Goal: Find specific page/section: Find specific page/section

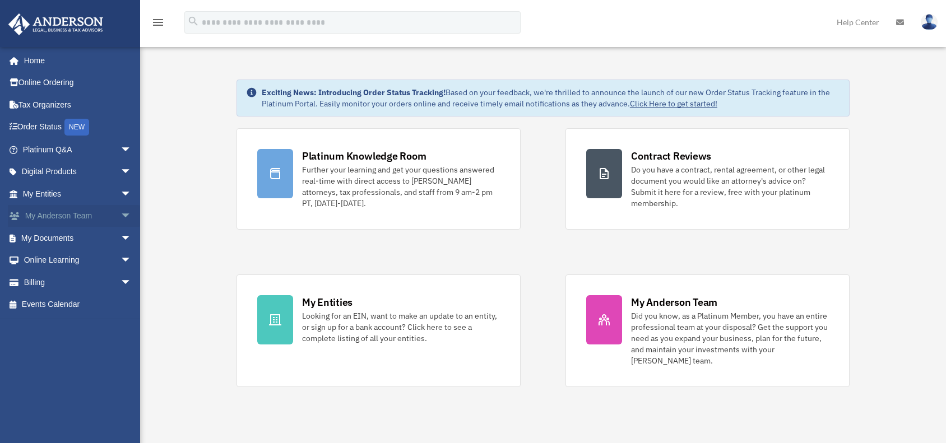
click at [76, 220] on link "My [PERSON_NAME] Team arrow_drop_down" at bounding box center [78, 216] width 141 height 22
click at [123, 215] on span "arrow_drop_down" at bounding box center [131, 216] width 22 height 23
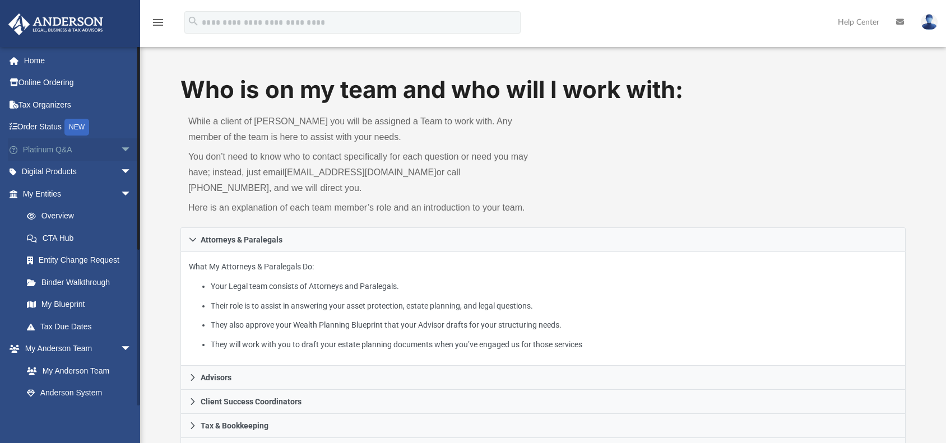
click at [90, 147] on link "Platinum Q&A arrow_drop_down" at bounding box center [78, 149] width 141 height 22
click at [73, 145] on link "Platinum Q&A arrow_drop_down" at bounding box center [78, 149] width 141 height 22
click at [62, 145] on link "Platinum Q&A arrow_drop_down" at bounding box center [78, 149] width 141 height 22
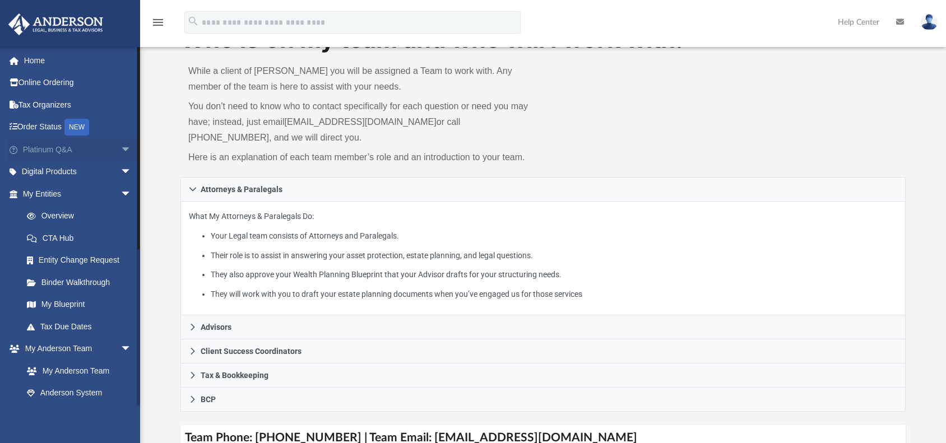
scroll to position [18, 0]
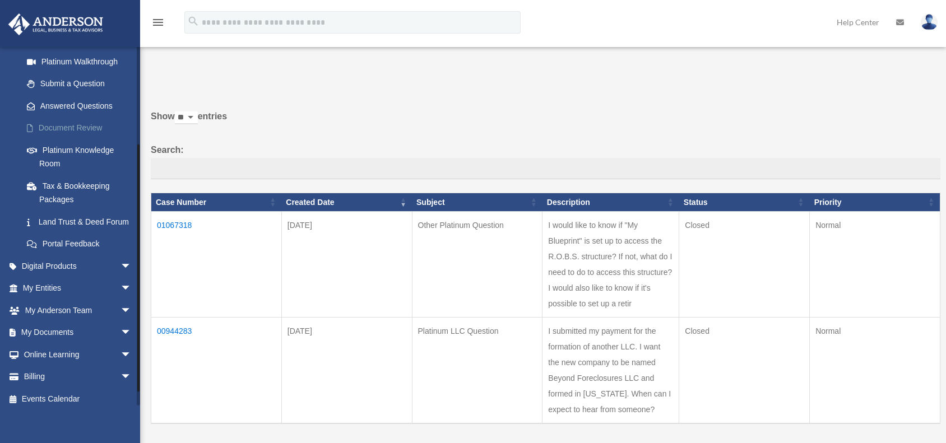
scroll to position [134, 0]
click at [120, 299] on span "arrow_drop_down" at bounding box center [131, 287] width 22 height 23
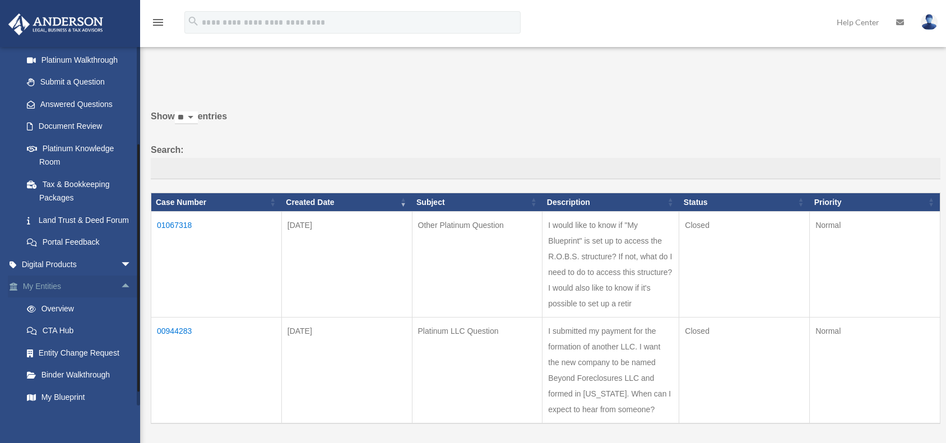
click at [120, 297] on span "arrow_drop_up" at bounding box center [131, 287] width 22 height 23
click at [120, 299] on span "arrow_drop_down" at bounding box center [131, 287] width 22 height 23
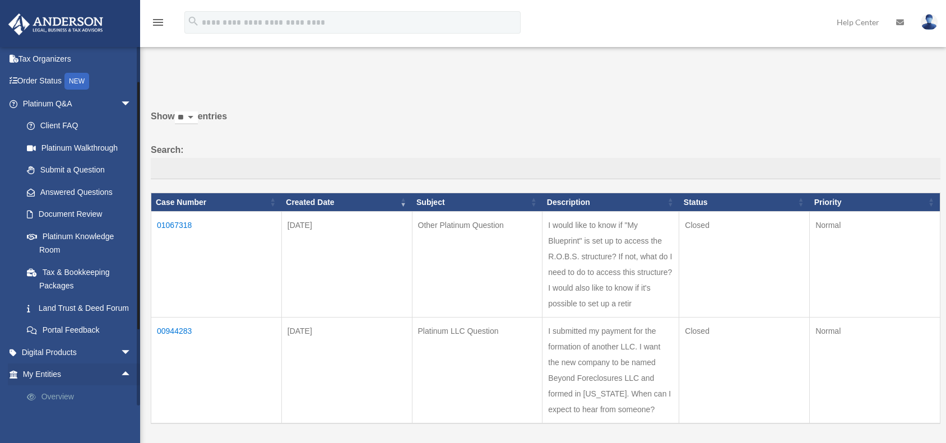
scroll to position [0, 0]
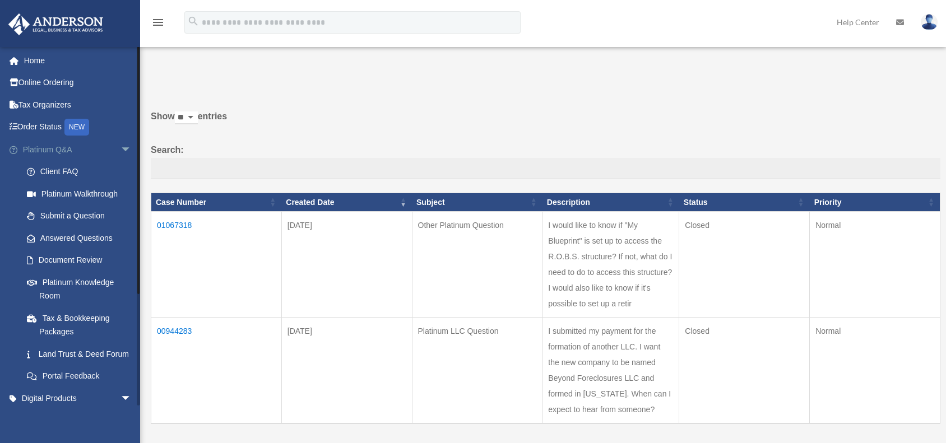
click at [120, 145] on span "arrow_drop_down" at bounding box center [131, 149] width 22 height 23
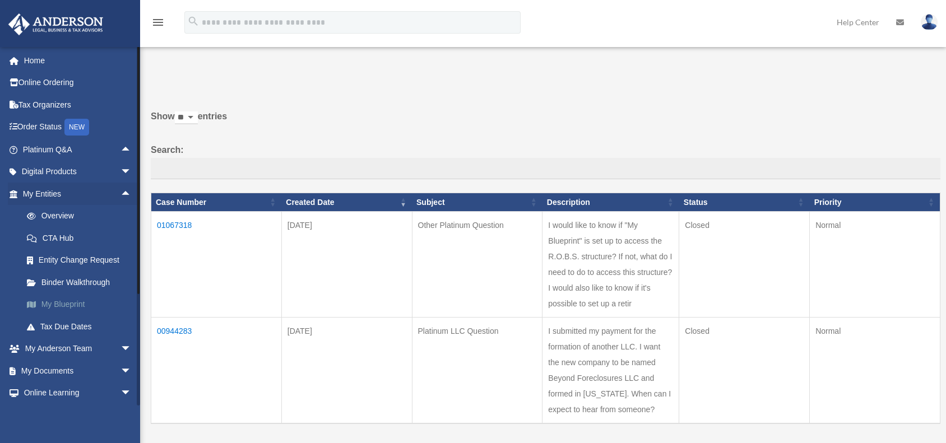
click at [63, 305] on link "My Blueprint" at bounding box center [82, 305] width 133 height 22
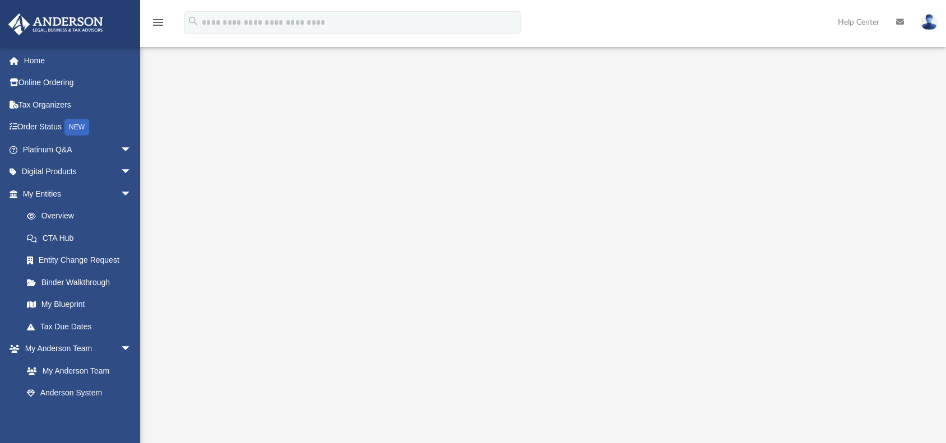
scroll to position [76, 0]
